Goal: Use online tool/utility: Utilize a website feature to perform a specific function

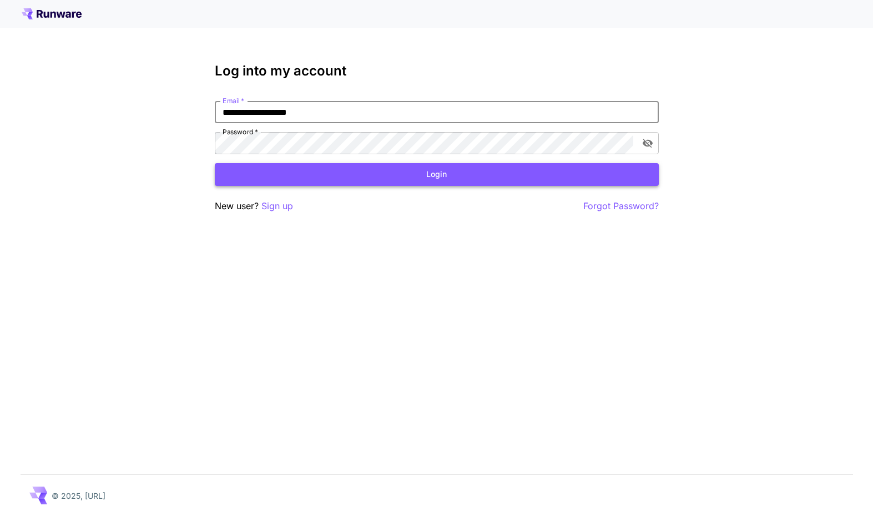
type input "**********"
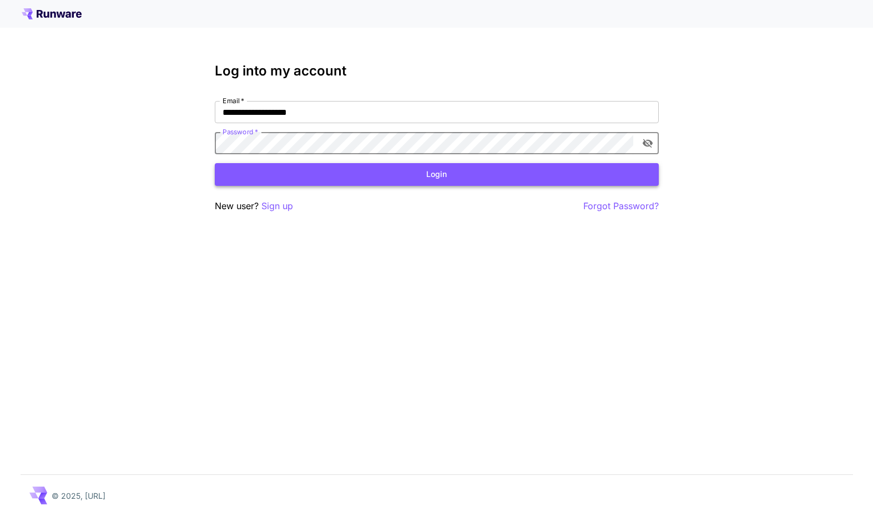
click at [408, 173] on button "Login" at bounding box center [437, 174] width 444 height 23
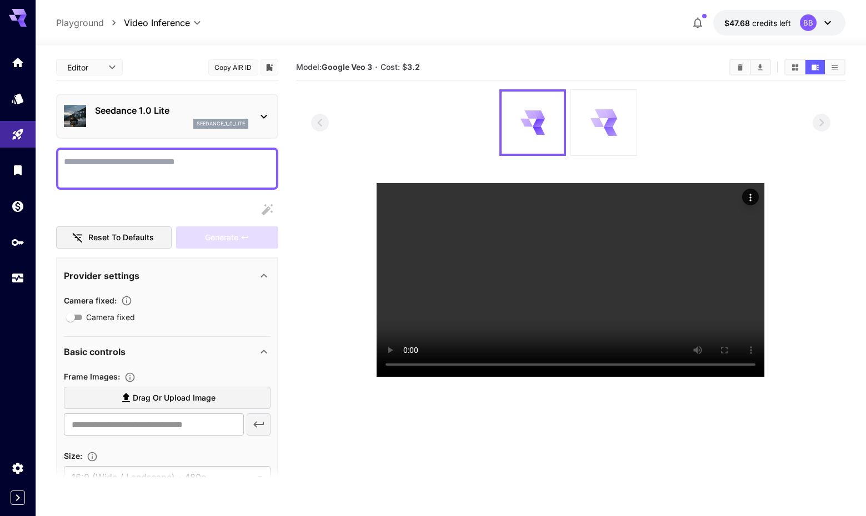
click at [598, 118] on icon at bounding box center [598, 122] width 16 height 14
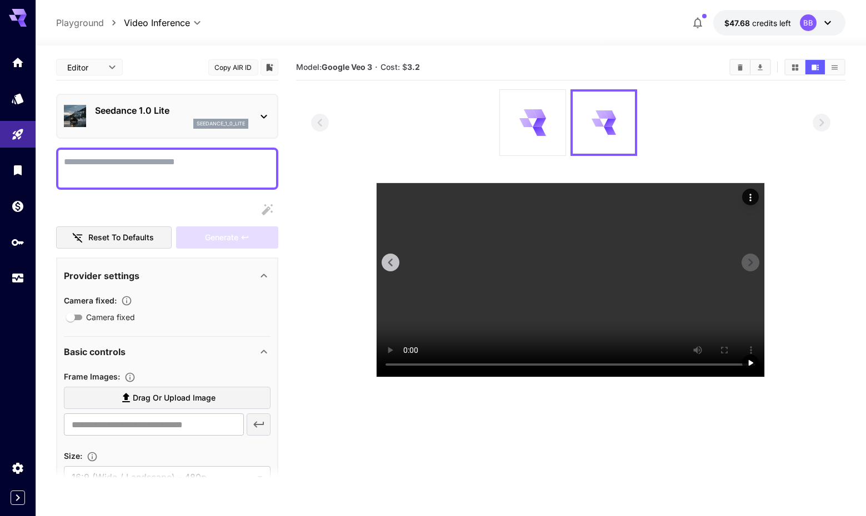
click at [570, 296] on video at bounding box center [570, 280] width 388 height 194
click at [549, 131] on div at bounding box center [533, 123] width 66 height 66
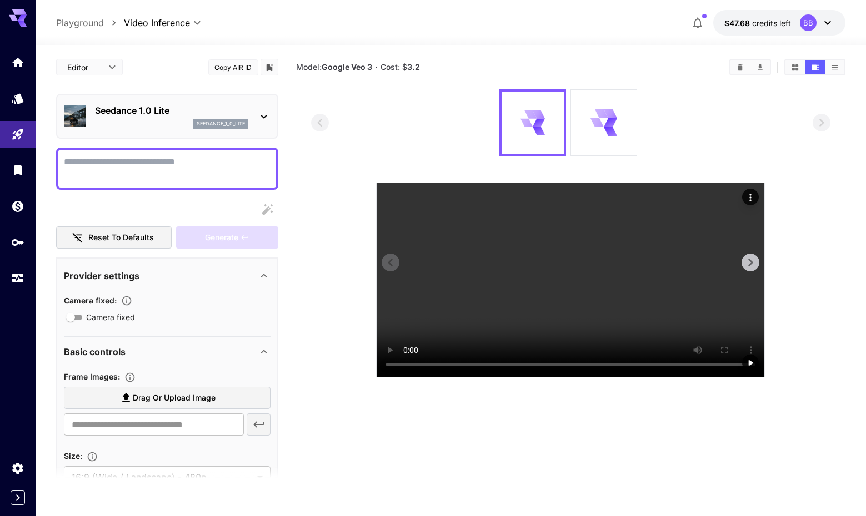
click at [406, 377] on video at bounding box center [570, 280] width 388 height 194
click at [409, 377] on video at bounding box center [570, 280] width 388 height 194
click at [752, 199] on icon "Actions" at bounding box center [750, 197] width 11 height 11
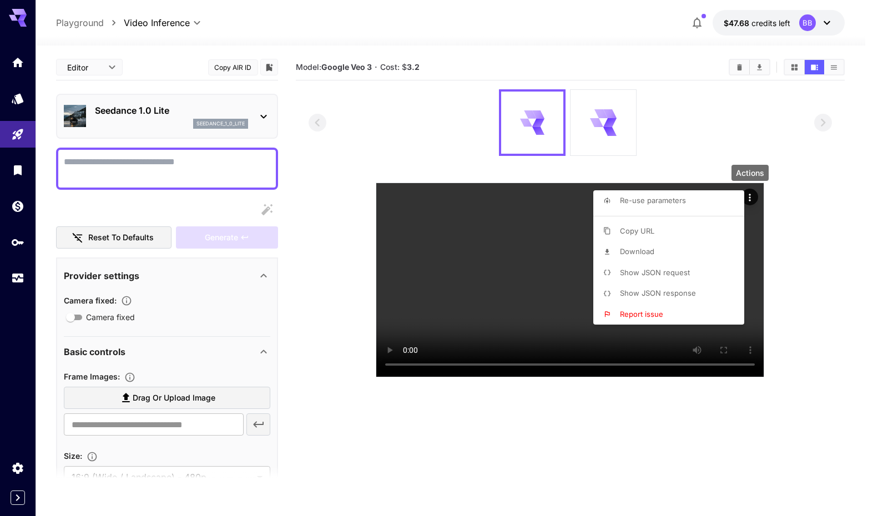
click at [705, 280] on li "Show JSON request" at bounding box center [673, 273] width 158 height 21
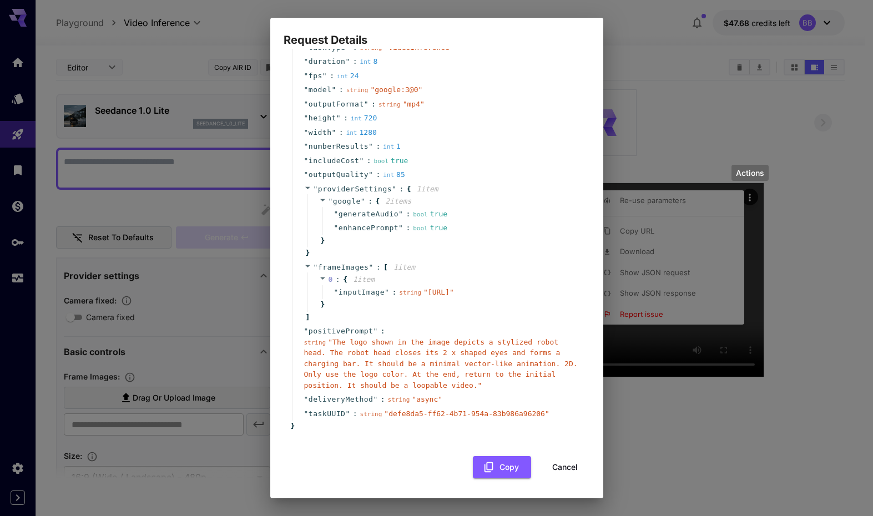
scroll to position [52, 0]
click at [334, 343] on span "" The logo shown in the image depicts a stylized robot head. The robot head clo…" at bounding box center [441, 364] width 274 height 52
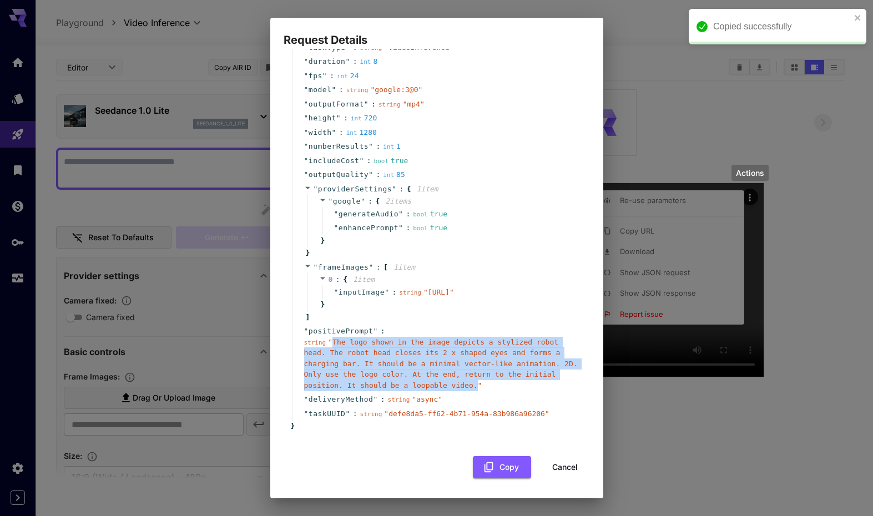
drag, startPoint x: 334, startPoint y: 343, endPoint x: 512, endPoint y: 390, distance: 183.8
click at [512, 390] on span "" The logo shown in the image depicts a stylized robot head. The robot head clo…" at bounding box center [441, 364] width 274 height 52
copy span "The logo shown in the image depicts a stylized robot head. The robot head close…"
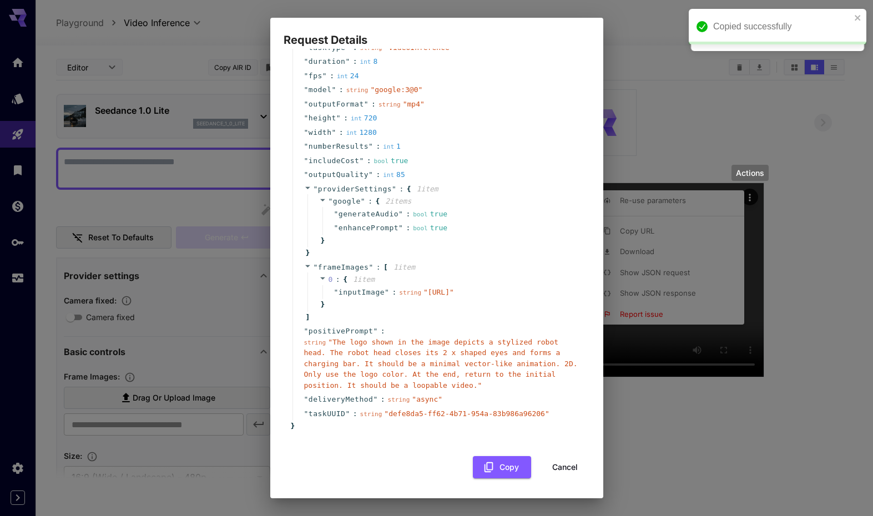
click at [640, 93] on div "Request Details { 15 item s " taskType " : string " videoInference " " duration…" at bounding box center [436, 258] width 873 height 516
click at [664, 102] on div "Request Details { 15 item s " taskType " : string " videoInference " " duration…" at bounding box center [436, 258] width 873 height 516
click at [550, 466] on button "Cancel" at bounding box center [565, 467] width 50 height 23
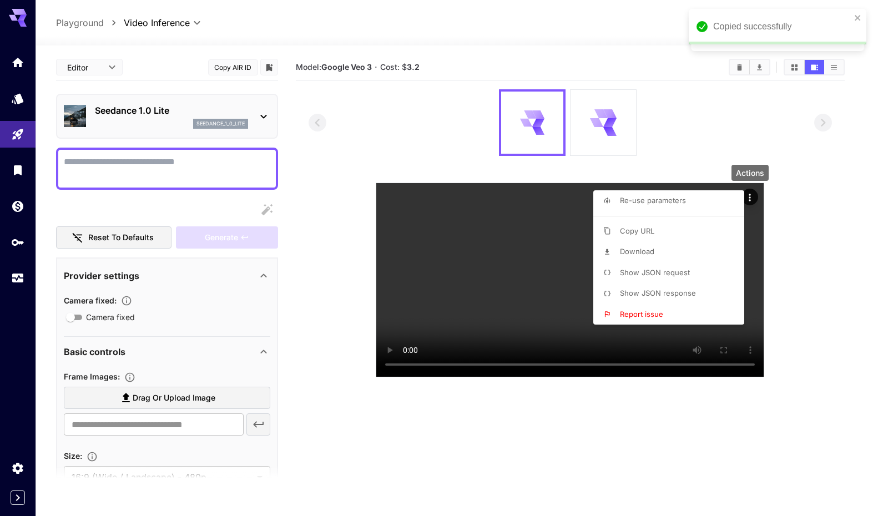
click at [456, 158] on div at bounding box center [436, 258] width 873 height 516
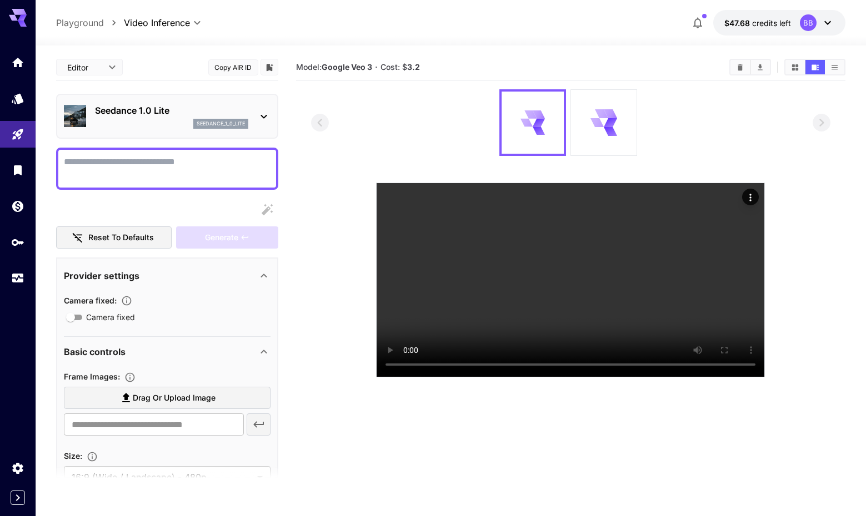
click at [259, 126] on div "Seedance 1.0 Lite seedance_1_0_lite" at bounding box center [167, 116] width 207 height 34
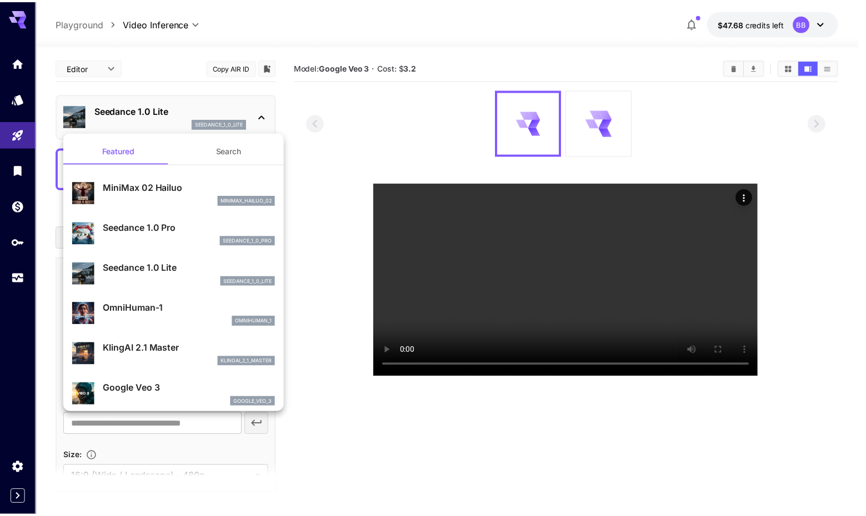
scroll to position [13, 0]
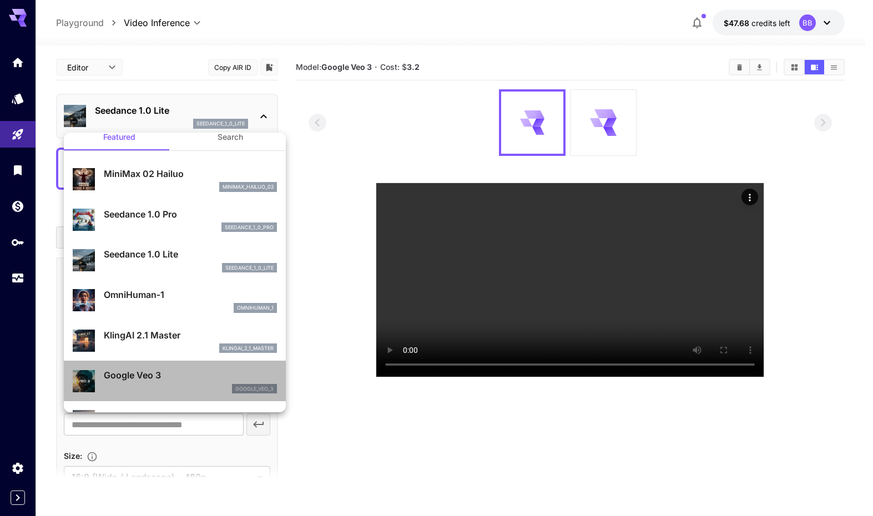
click at [184, 386] on div "google_veo_3" at bounding box center [190, 389] width 173 height 10
type input "**********"
type input "****"
type input "***"
type input "*"
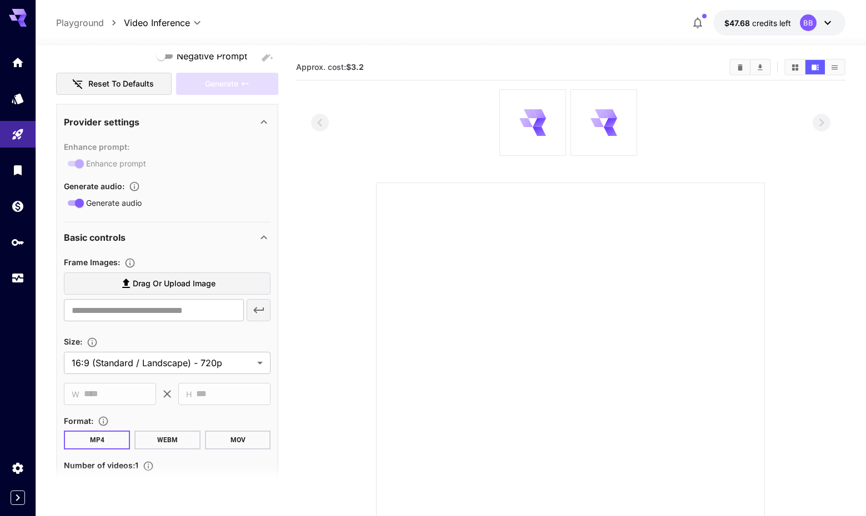
scroll to position [168, 0]
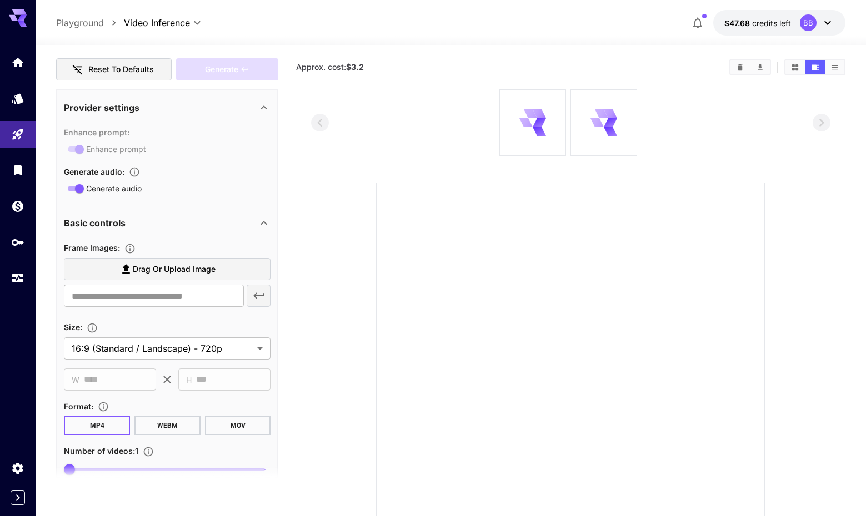
click at [216, 267] on label "Drag or upload image" at bounding box center [167, 269] width 207 height 23
click at [0, 0] on input "Drag or upload image" at bounding box center [0, 0] width 0 height 0
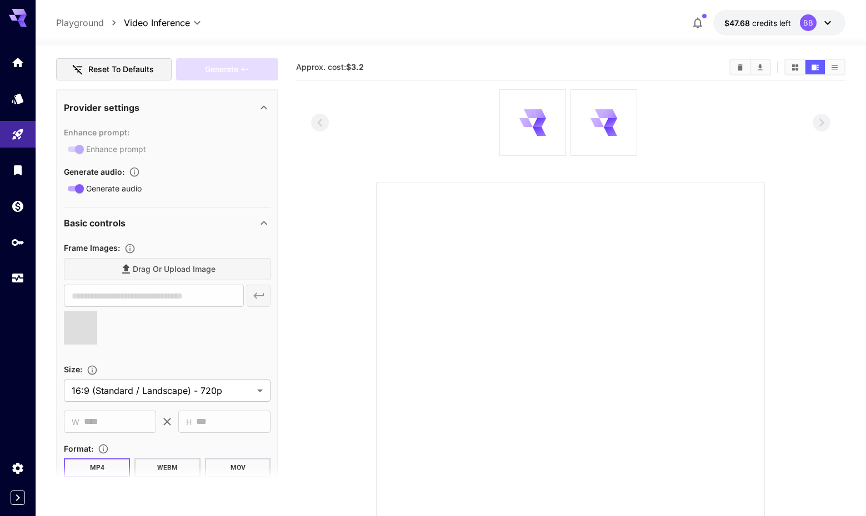
type input "**********"
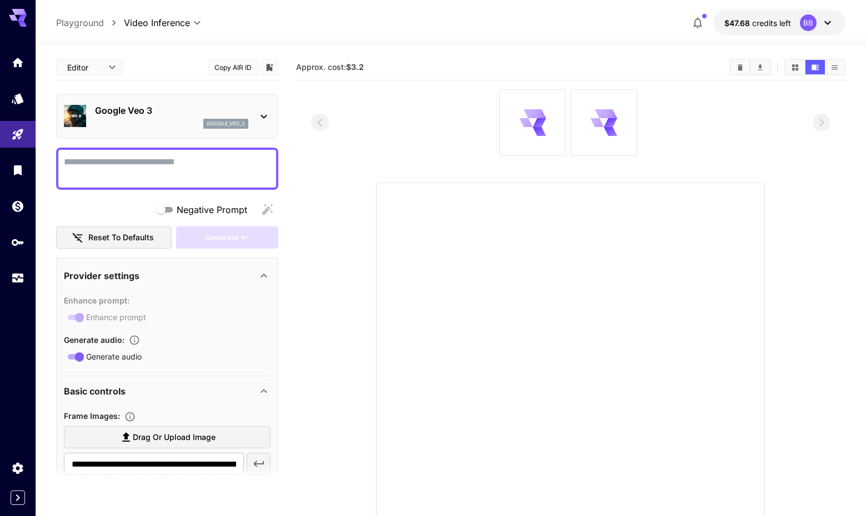
scroll to position [0, 0]
click at [115, 164] on textarea "Negative Prompt" at bounding box center [167, 168] width 207 height 27
paste textarea "**********"
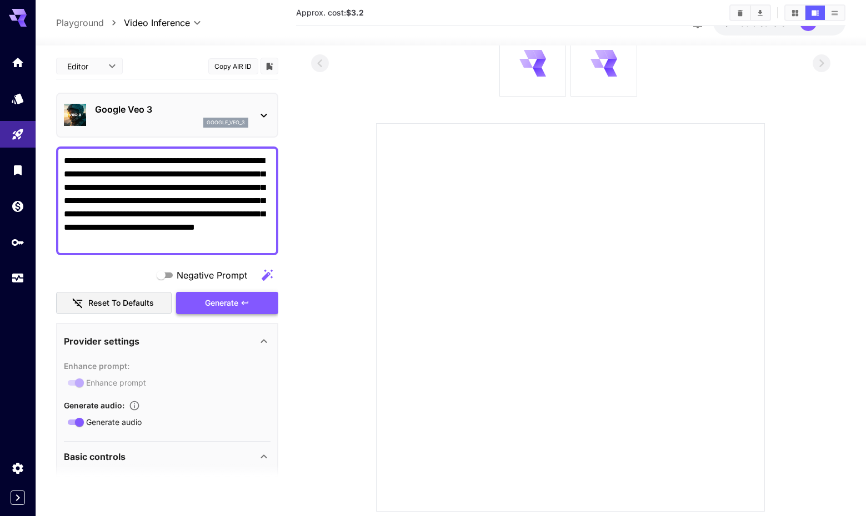
type textarea "**********"
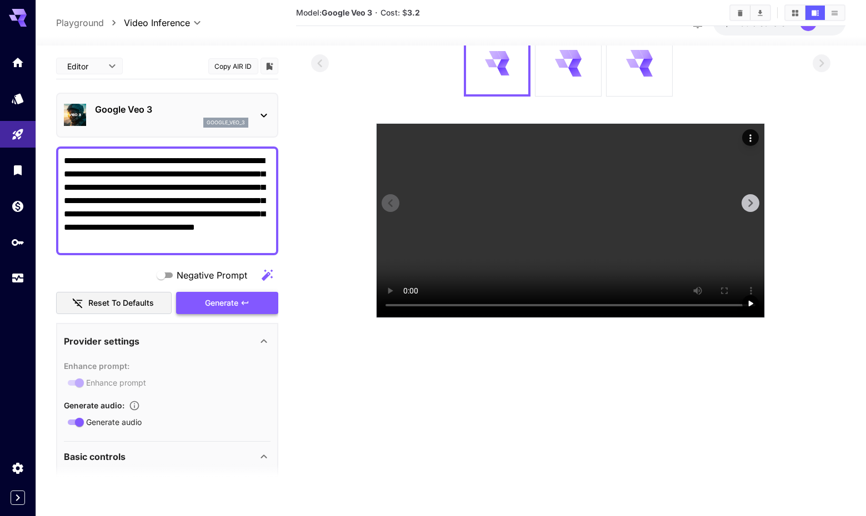
click at [574, 231] on video at bounding box center [570, 221] width 388 height 194
click at [408, 318] on video at bounding box center [570, 221] width 388 height 194
click at [752, 137] on icon "Actions" at bounding box center [750, 138] width 11 height 11
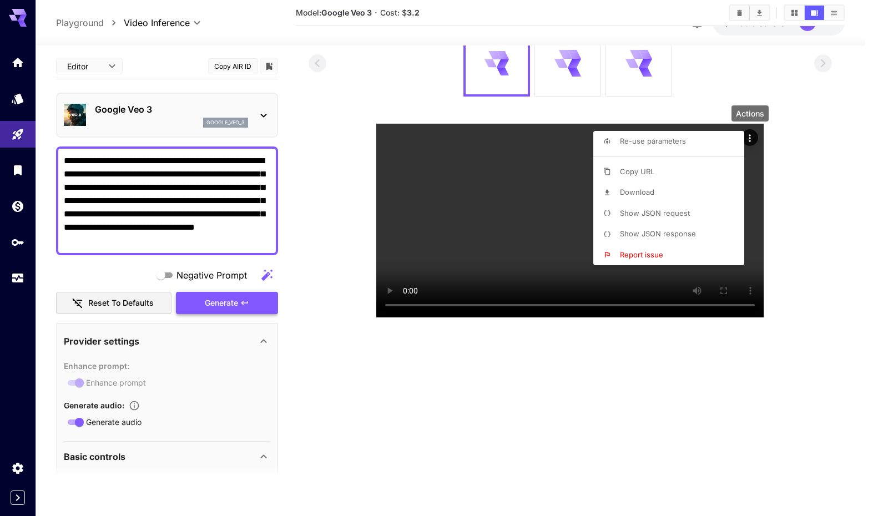
click at [704, 193] on li "Download" at bounding box center [673, 192] width 158 height 21
click at [793, 125] on div at bounding box center [436, 258] width 873 height 516
